Goal: Task Accomplishment & Management: Manage account settings

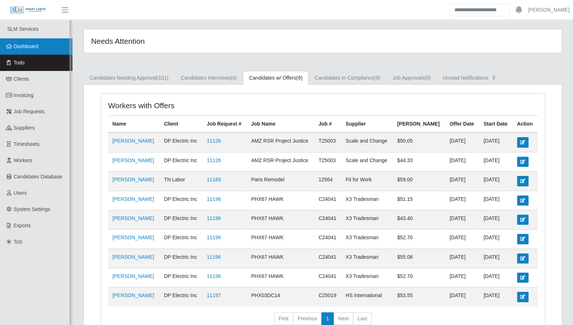
click at [50, 45] on link "Dashboard" at bounding box center [36, 46] width 72 height 16
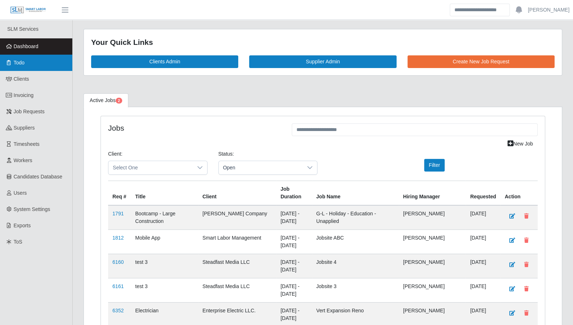
click at [34, 67] on link "Todo" at bounding box center [36, 63] width 72 height 16
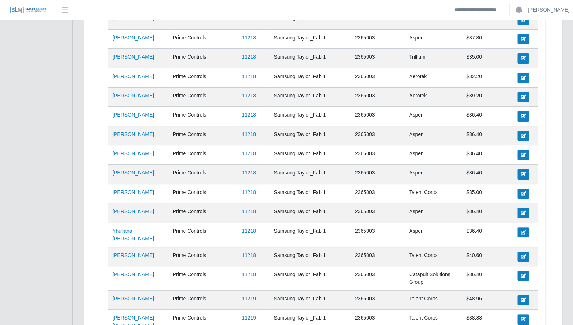
scroll to position [1980, 0]
